Goal: Task Accomplishment & Management: Manage account settings

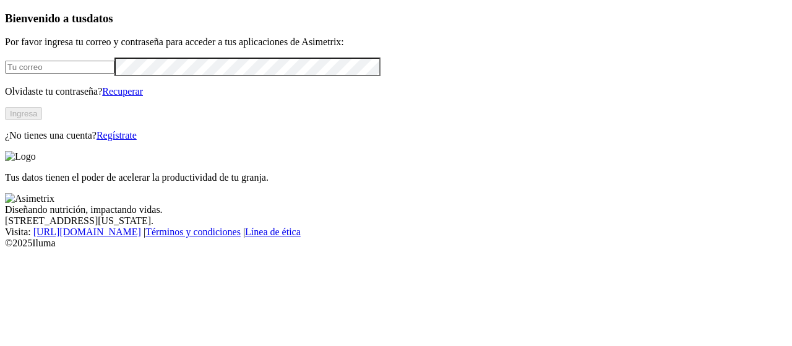
type input "[EMAIL_ADDRESS][PERSON_NAME][DOMAIN_NAME]"
click at [42, 120] on button "Ingresa" at bounding box center [23, 113] width 37 height 13
type input "[EMAIL_ADDRESS][PERSON_NAME][DOMAIN_NAME]"
click at [42, 120] on button "Ingresa" at bounding box center [23, 113] width 37 height 13
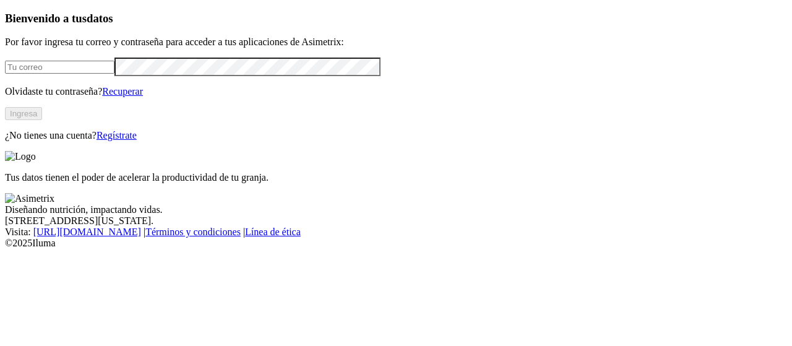
type input "[EMAIL_ADDRESS][PERSON_NAME][DOMAIN_NAME]"
click at [42, 120] on button "Ingresa" at bounding box center [23, 113] width 37 height 13
type input "[EMAIL_ADDRESS][PERSON_NAME][DOMAIN_NAME]"
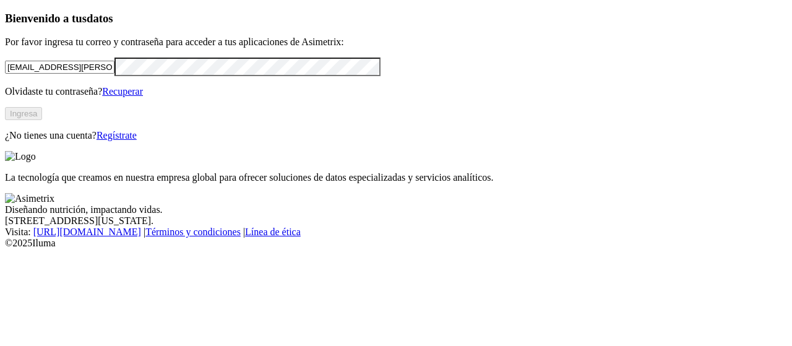
click at [42, 120] on button "Ingresa" at bounding box center [23, 113] width 37 height 13
